Goal: Task Accomplishment & Management: Use online tool/utility

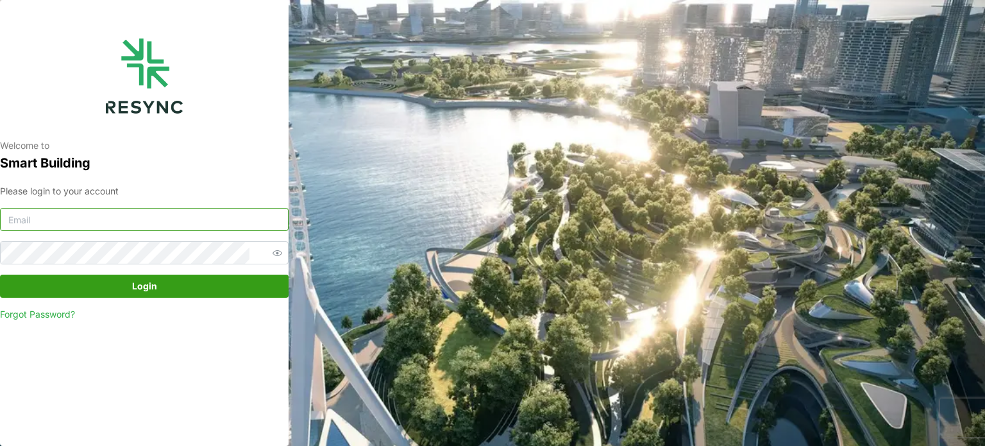
type input "[EMAIL_ADDRESS][DOMAIN_NAME]"
click at [142, 280] on span "Login" at bounding box center [144, 286] width 25 height 22
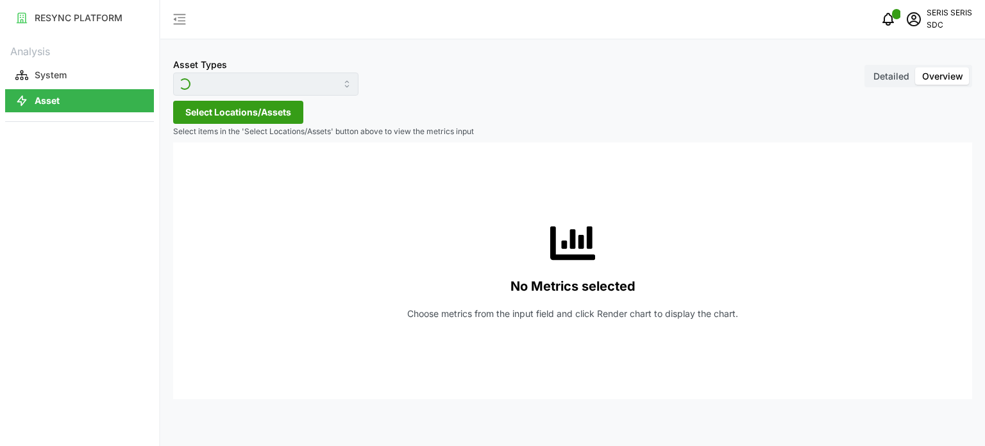
type input "Inverter"
click at [216, 108] on span "Select Locations/Assets" at bounding box center [238, 112] width 106 height 22
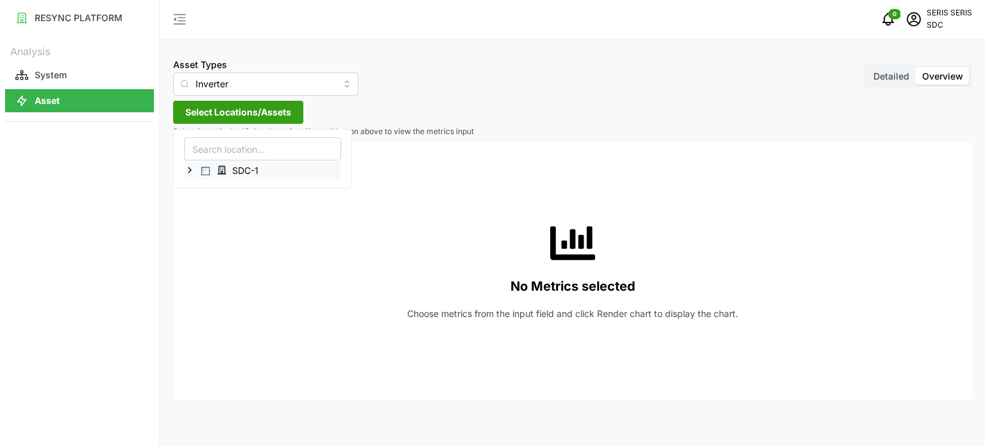
click at [208, 165] on div "SDC-1" at bounding box center [263, 170] width 156 height 19
click at [203, 171] on span "Select SDC-1" at bounding box center [205, 171] width 8 height 8
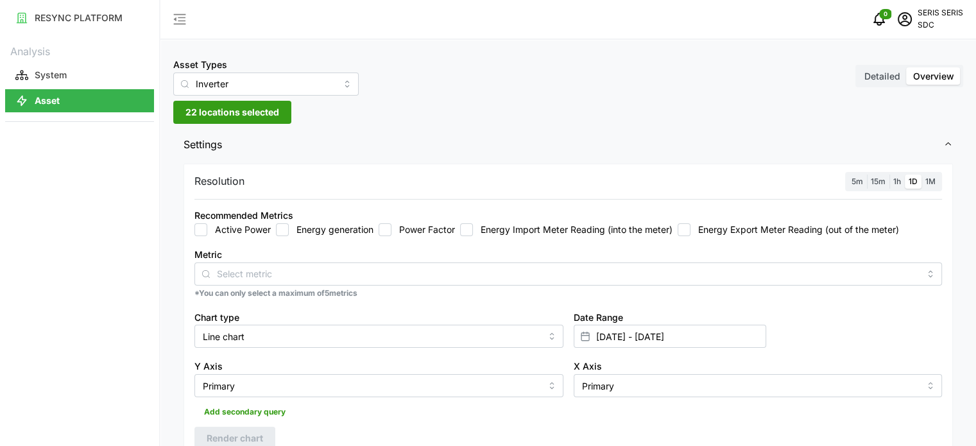
drag, startPoint x: 285, startPoint y: 229, endPoint x: 285, endPoint y: 242, distance: 12.8
click at [284, 229] on input "Energy generation" at bounding box center [282, 229] width 13 height 13
checkbox input "true"
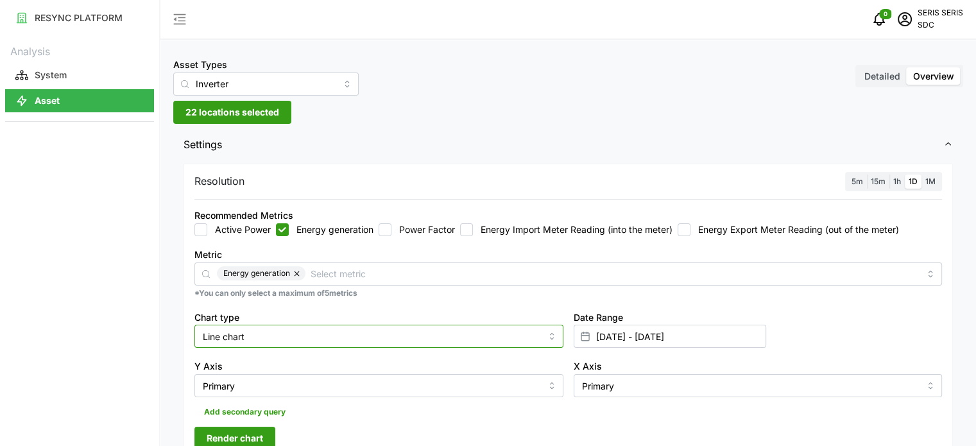
click at [296, 335] on input "Line chart" at bounding box center [378, 336] width 369 height 23
click at [273, 384] on div "Bar chart" at bounding box center [379, 389] width 362 height 22
type input "Bar chart"
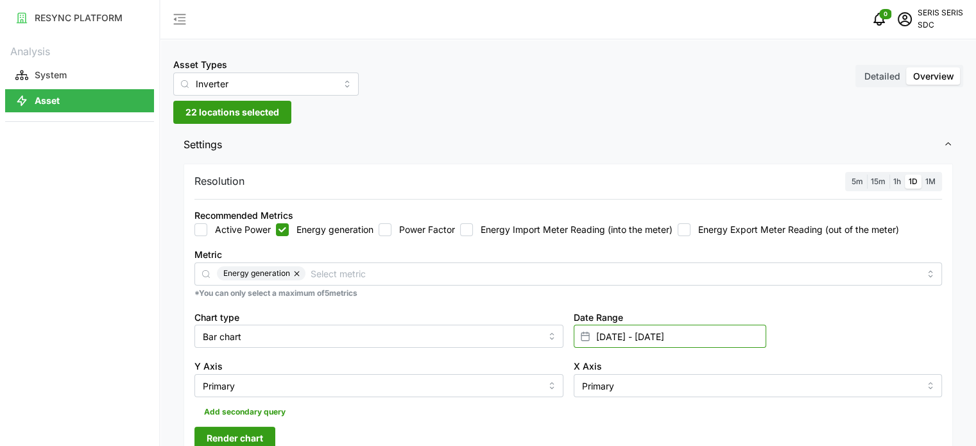
click at [715, 338] on input "05 Oct 2025 - 05 Oct 2025" at bounding box center [669, 336] width 192 height 23
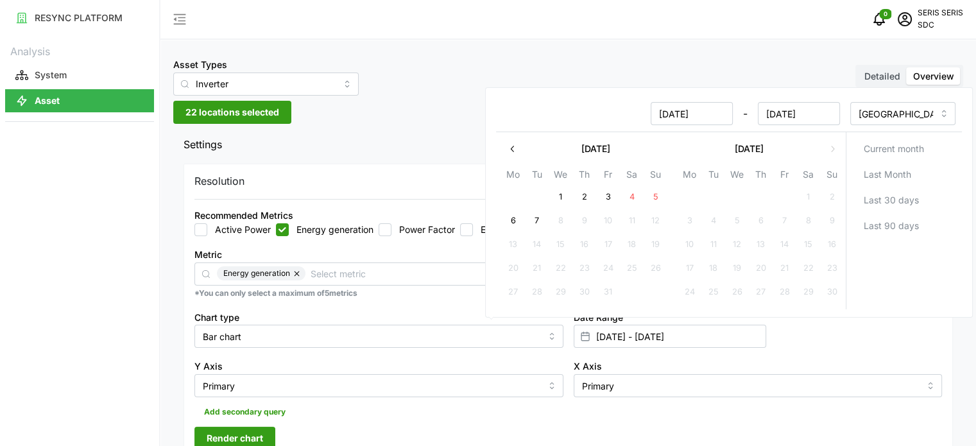
click at [513, 222] on button "6" at bounding box center [512, 221] width 23 height 23
type input "05 Oct 2025 - 06 Oct 2025"
type input "06 Oct 2025"
click at [511, 222] on button "6" at bounding box center [512, 221] width 23 height 23
type input "06 Oct 2025 - 06 Oct 2025"
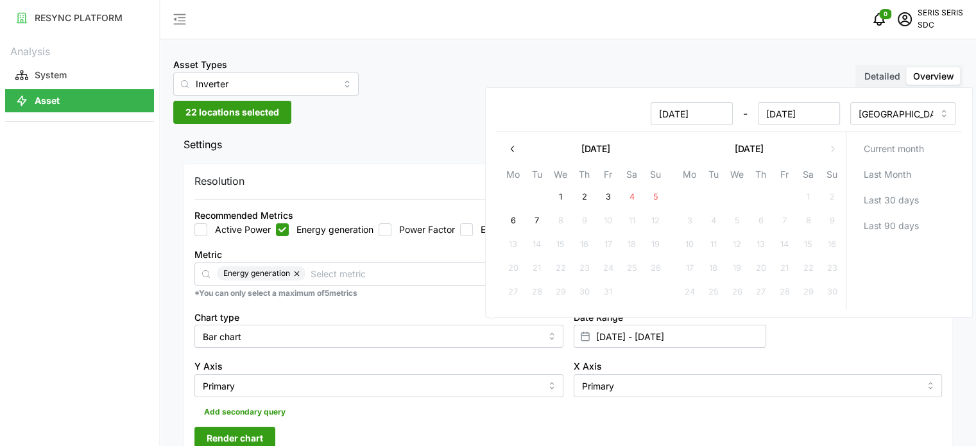
type input "06 Oct 2025"
click at [484, 354] on div "Y Axis Primary" at bounding box center [378, 377] width 379 height 49
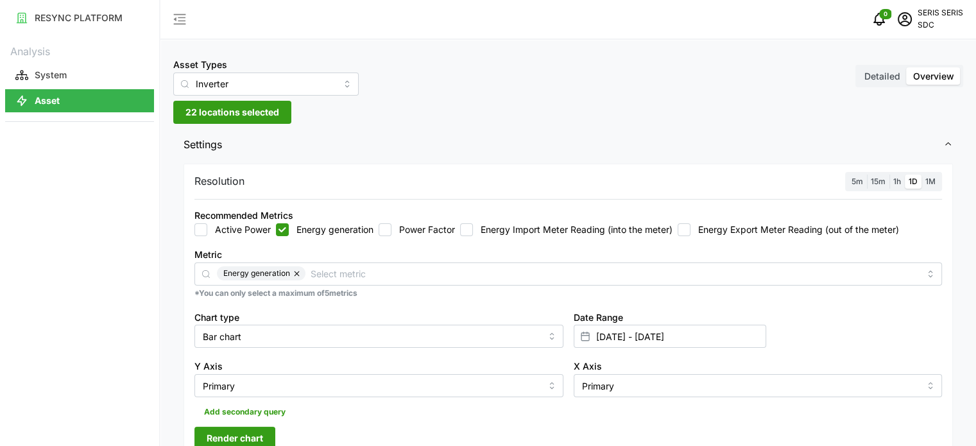
click at [247, 436] on span "Render chart" at bounding box center [235, 438] width 56 height 22
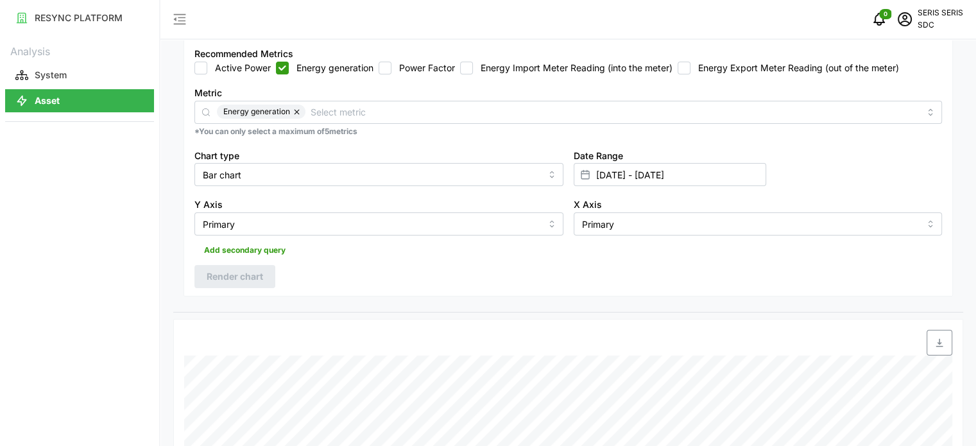
scroll to position [257, 0]
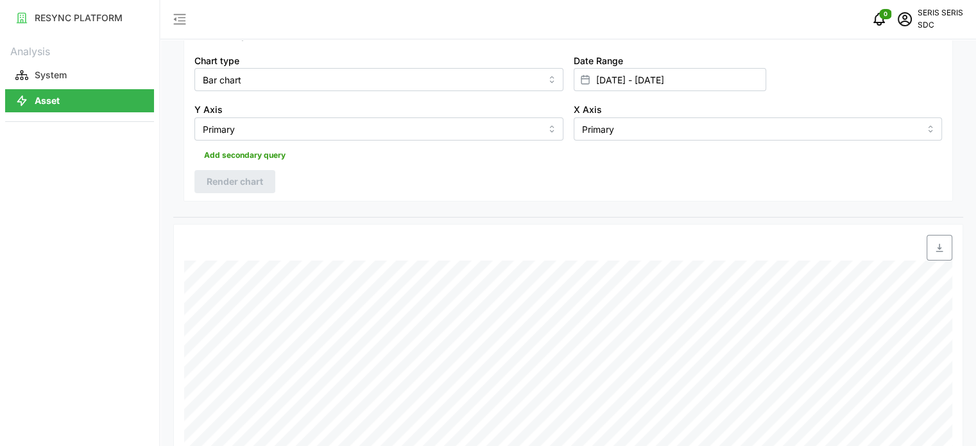
click at [939, 249] on icon "button" at bounding box center [939, 247] width 10 height 10
